Goal: Transaction & Acquisition: Register for event/course

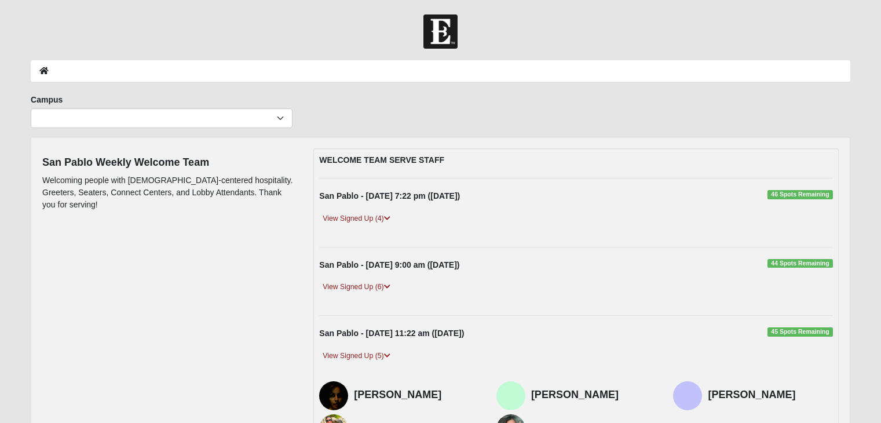
scroll to position [590, 0]
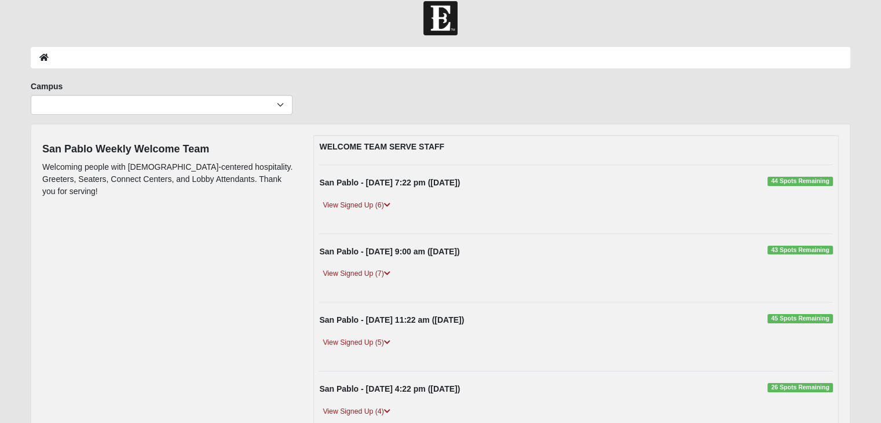
scroll to position [25, 0]
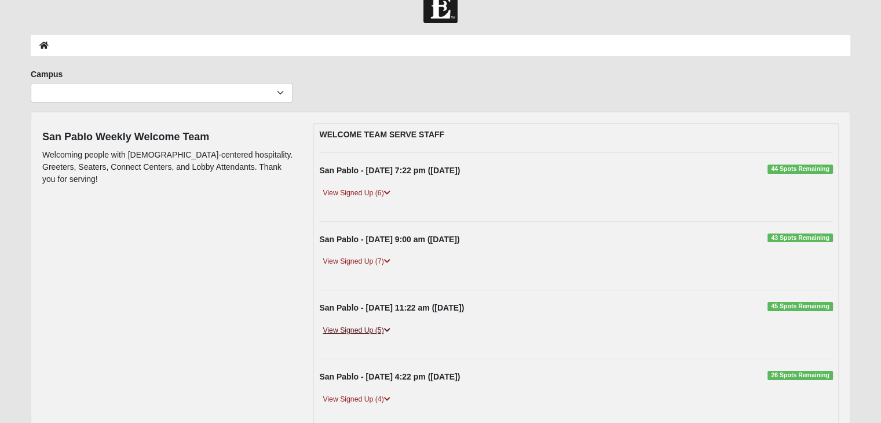
click at [367, 324] on link "View Signed Up (5)" at bounding box center [356, 330] width 74 height 12
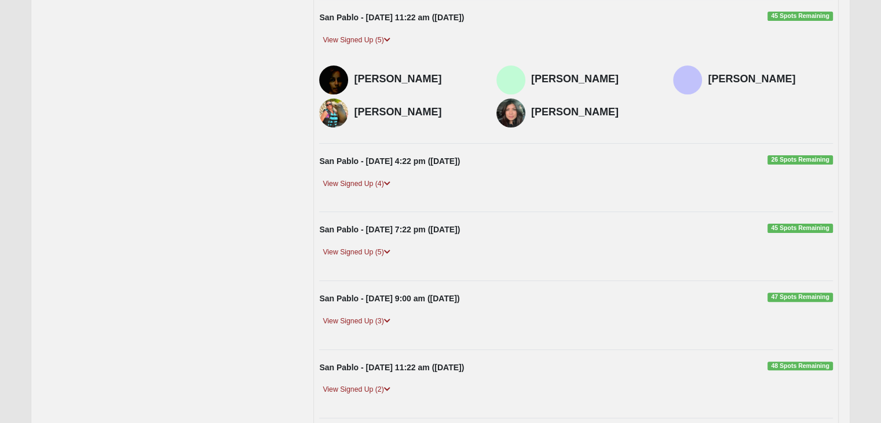
scroll to position [327, 0]
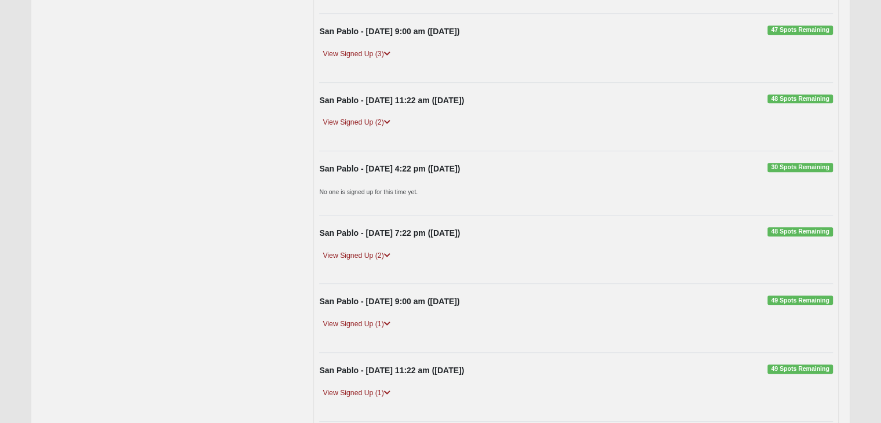
scroll to position [586, 0]
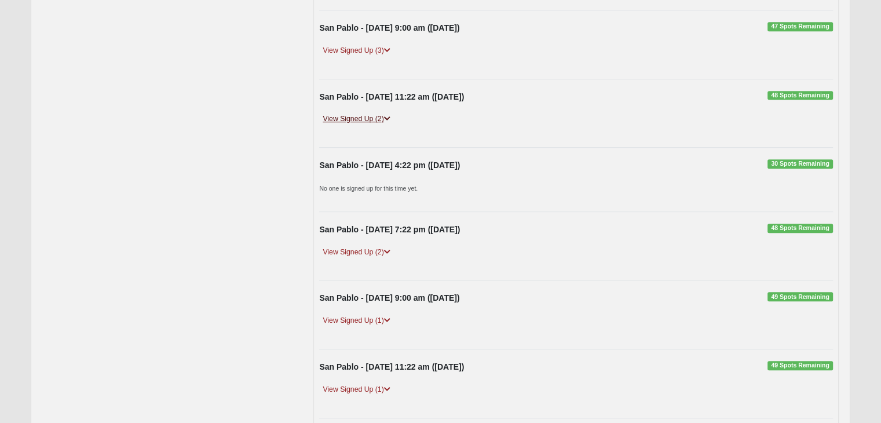
click at [361, 119] on link "View Signed Up (2)" at bounding box center [356, 119] width 74 height 12
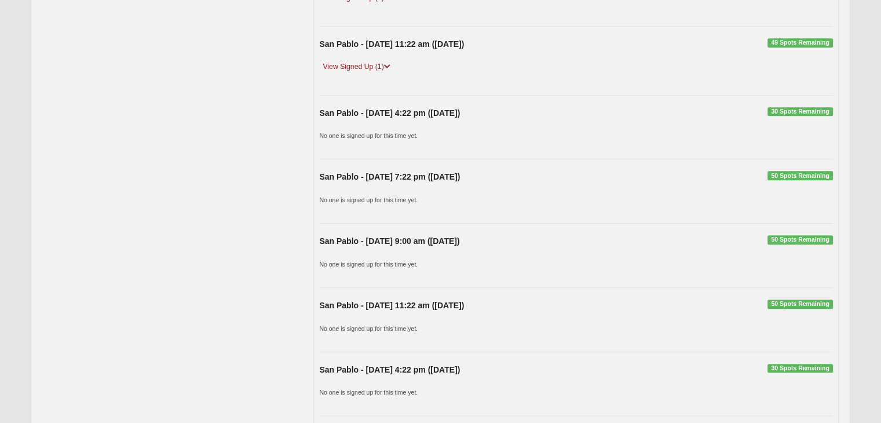
scroll to position [1048, 0]
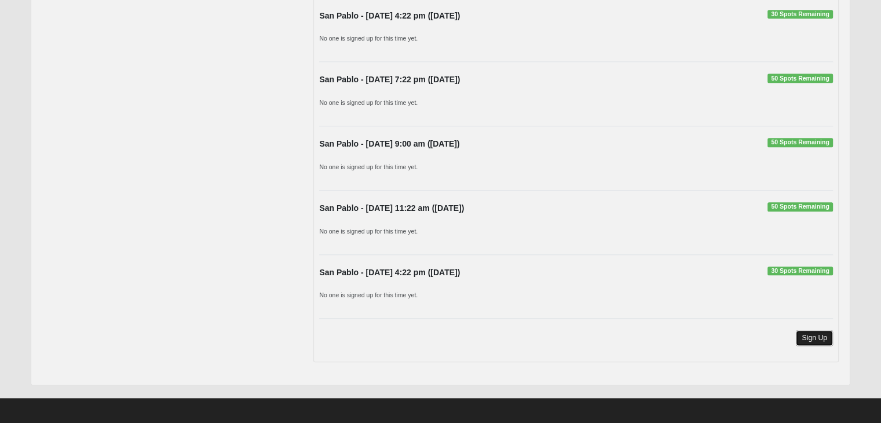
click at [811, 331] on link "Sign Up" at bounding box center [814, 338] width 37 height 16
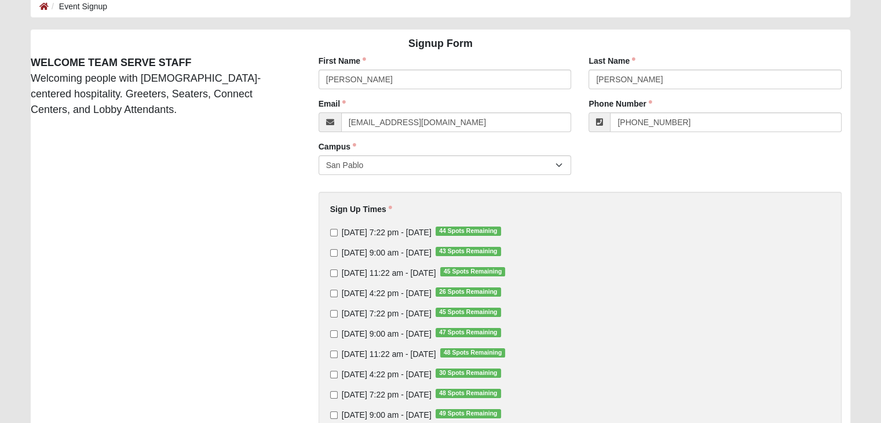
scroll to position [76, 0]
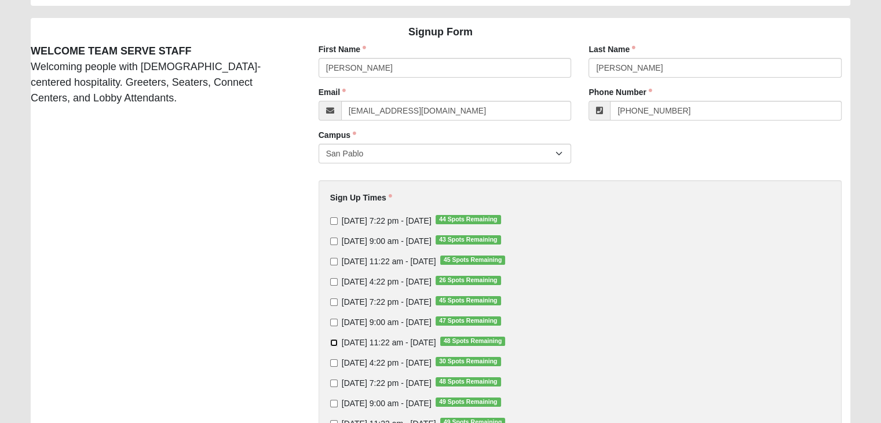
click at [331, 344] on input "Sunday 11:22 am - Aug 31 2025 48 Spots Remaining" at bounding box center [334, 343] width 8 height 8
checkbox input "true"
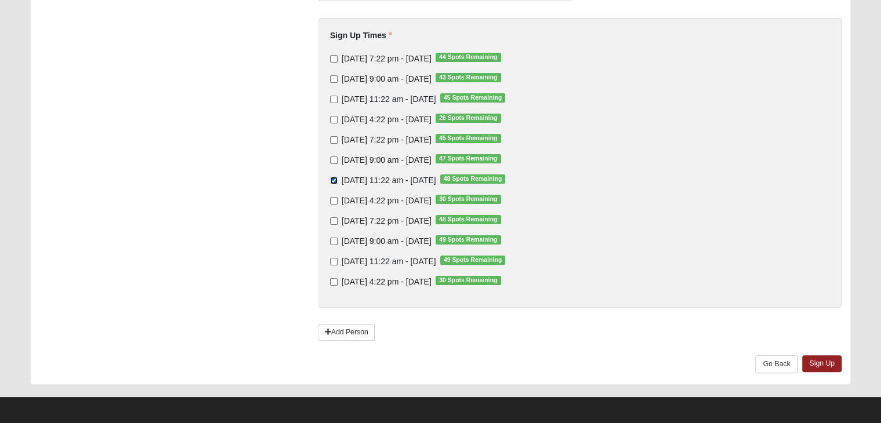
scroll to position [241, 0]
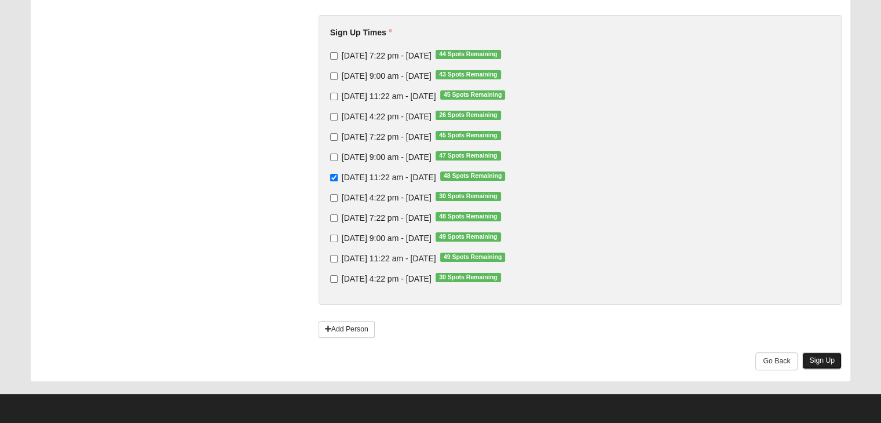
click at [823, 355] on link "Sign Up" at bounding box center [821, 360] width 39 height 17
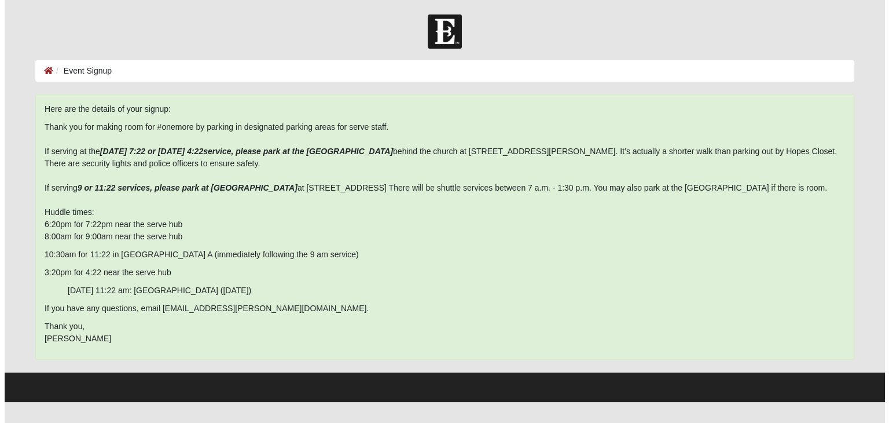
scroll to position [0, 0]
